Goal: Transaction & Acquisition: Purchase product/service

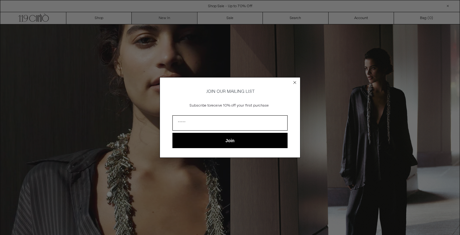
click at [171, 19] on div "Close dialog JOIN OUR MAILING LIST Subscribe to receive 10% off your first purc…" at bounding box center [230, 117] width 460 height 235
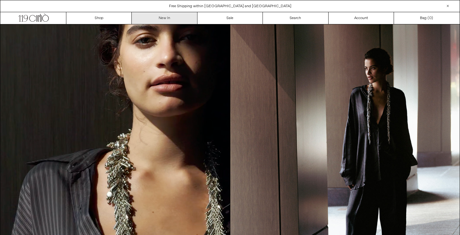
click at [171, 19] on link "New In" at bounding box center [164, 18] width 65 height 12
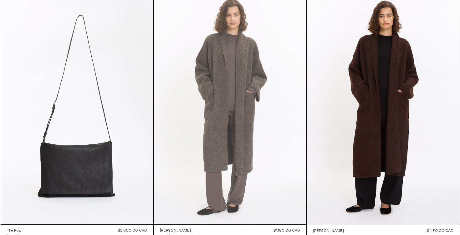
scroll to position [49, 0]
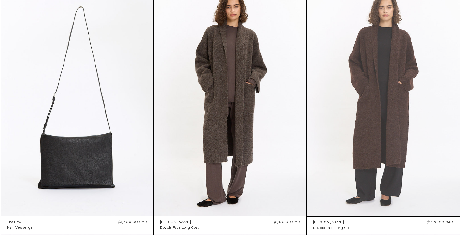
click at [385, 85] on at bounding box center [383, 101] width 153 height 229
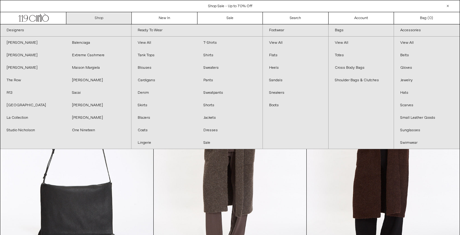
scroll to position [0, 0]
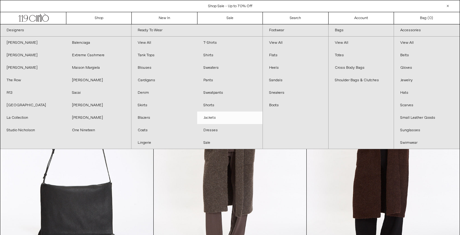
click at [212, 120] on link "Jackets" at bounding box center [229, 118] width 65 height 13
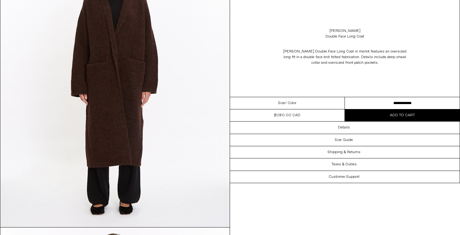
scroll to position [383, 0]
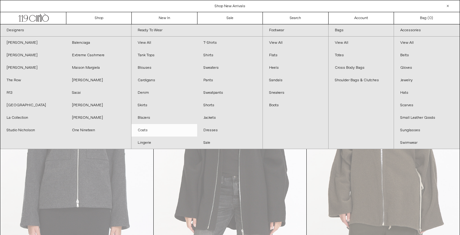
click at [144, 129] on link "Coats" at bounding box center [163, 130] width 65 height 13
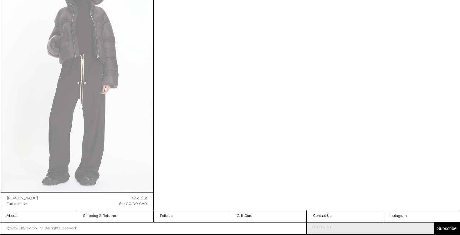
scroll to position [1069, 0]
